Goal: Use online tool/utility: Utilize a website feature to perform a specific function

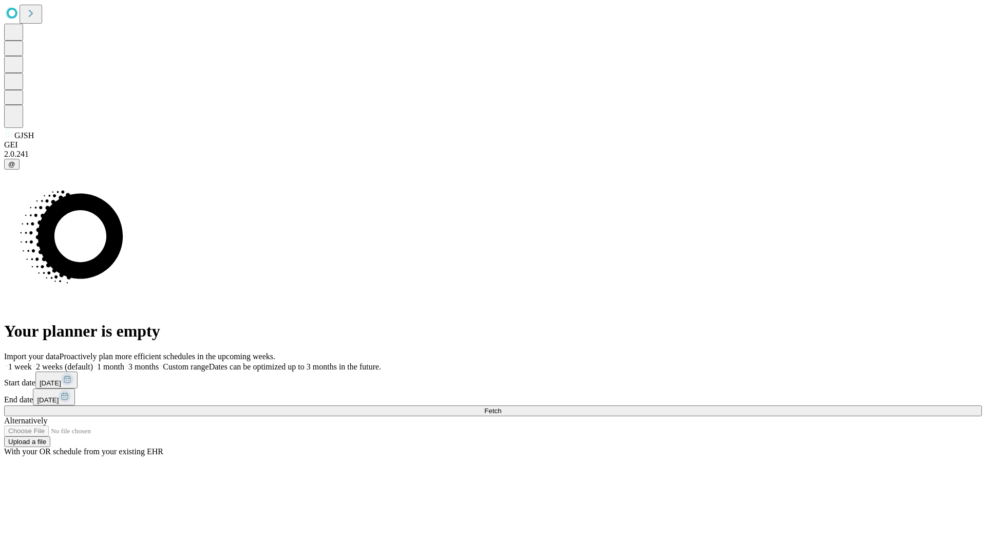
click at [501, 407] on span "Fetch" at bounding box center [492, 411] width 17 height 8
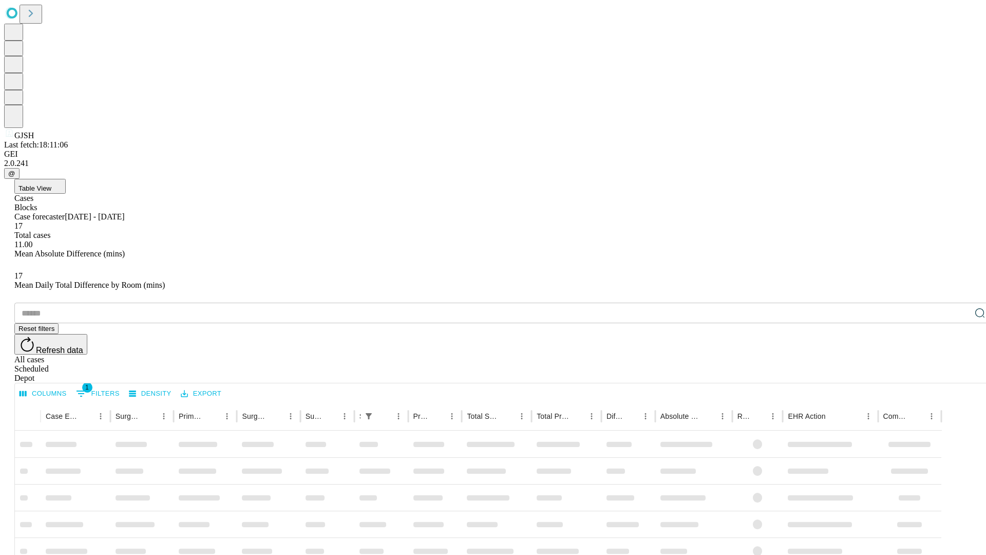
click at [51, 184] on span "Table View" at bounding box center [34, 188] width 33 height 8
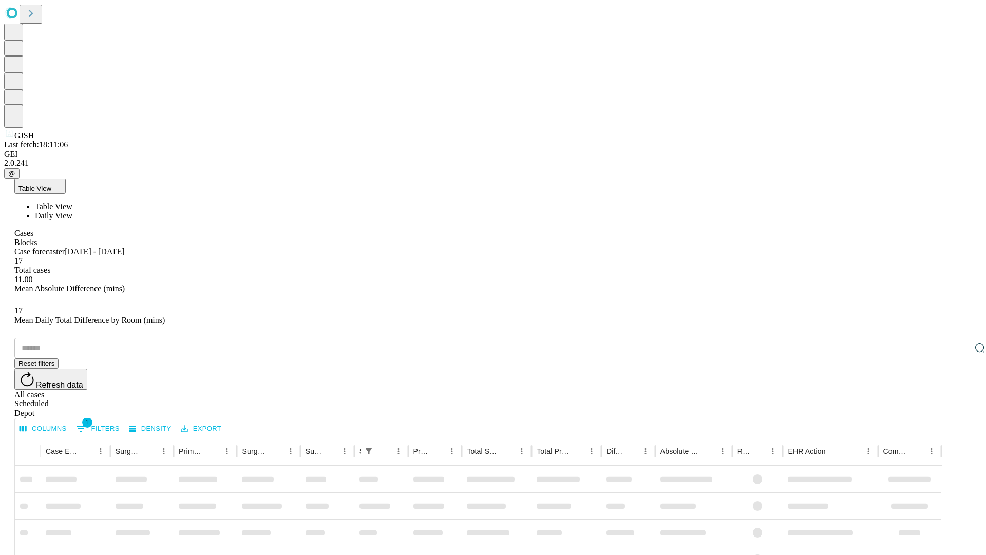
click at [72, 211] on span "Daily View" at bounding box center [53, 215] width 37 height 9
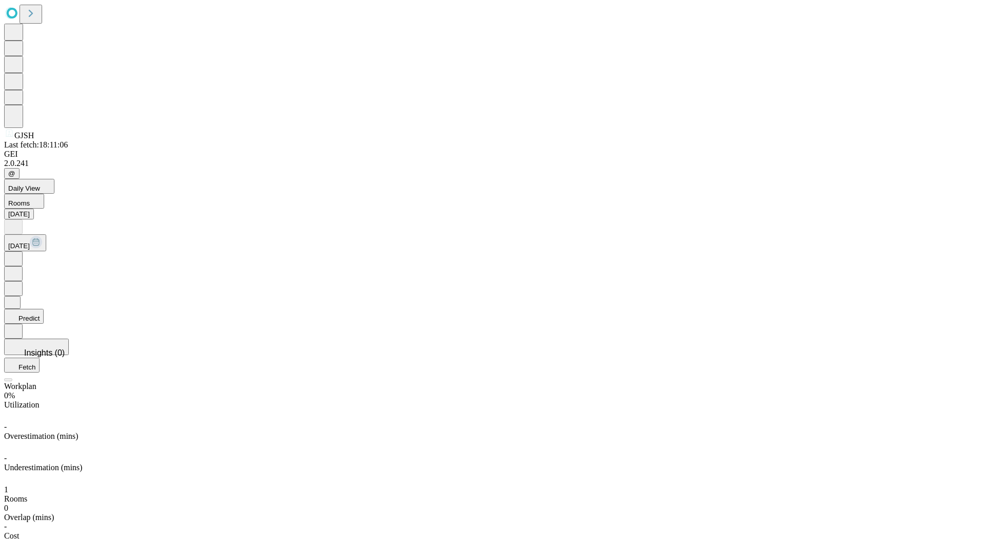
click at [44, 309] on button "Predict" at bounding box center [24, 316] width 40 height 15
